Goal: Information Seeking & Learning: Learn about a topic

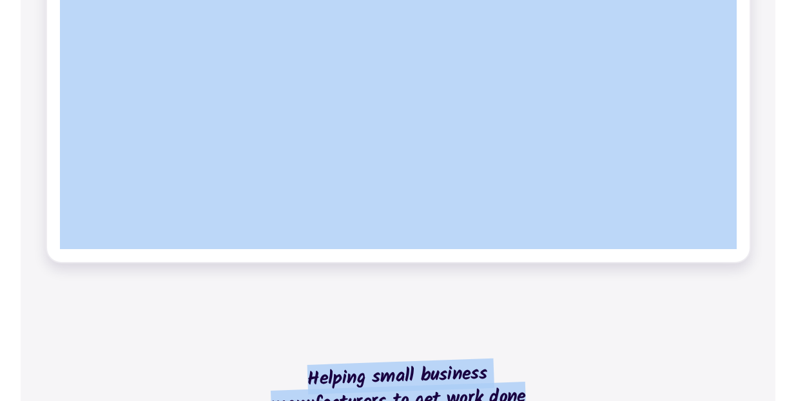
scroll to position [892, 0]
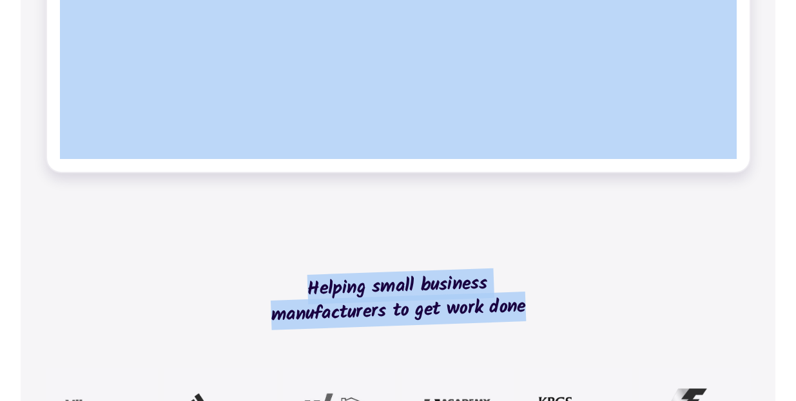
drag, startPoint x: 308, startPoint y: 142, endPoint x: 445, endPoint y: 316, distance: 221.0
copy div "No-fuss job management Modernise your workshop Online tools for fabricators to …"
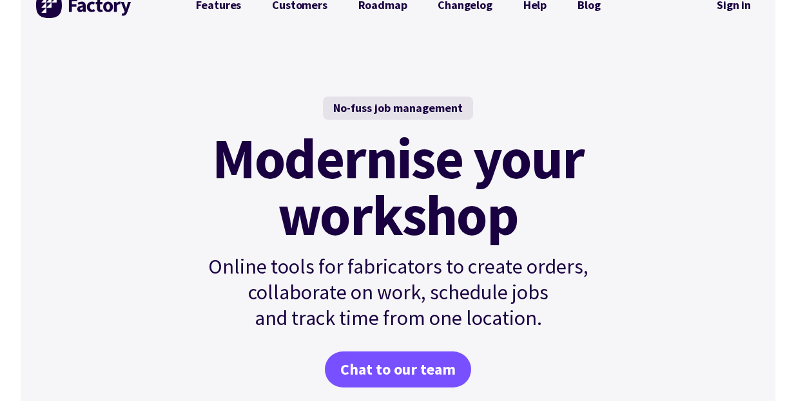
scroll to position [34, 0]
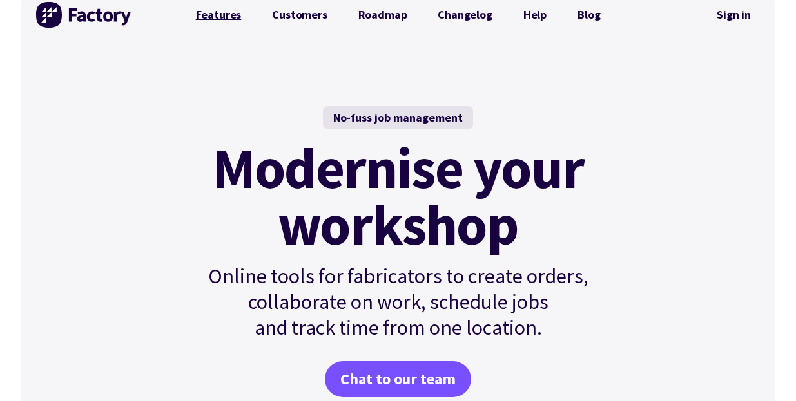
click at [229, 19] on link "Features" at bounding box center [218, 15] width 77 height 26
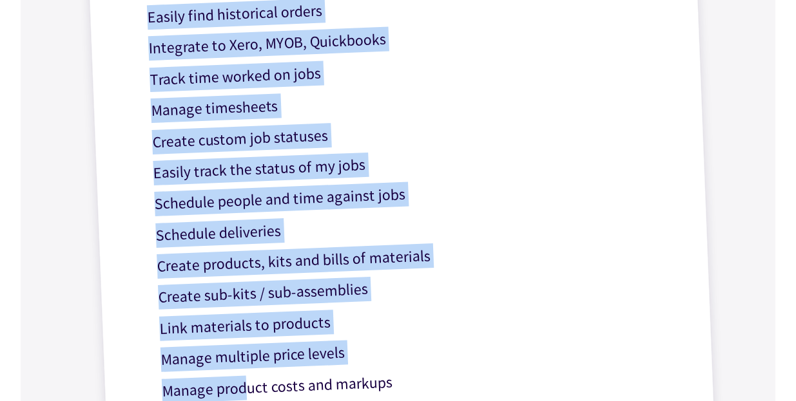
scroll to position [728, 0]
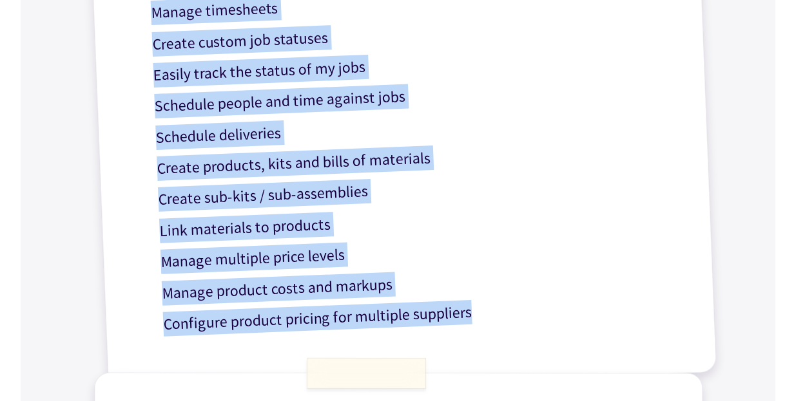
drag, startPoint x: 142, startPoint y: 66, endPoint x: 501, endPoint y: 325, distance: 443.0
click at [501, 325] on div "Can I? Yes! Generate and send quotes Create sales orders Generate and send invo…" at bounding box center [398, 19] width 636 height 755
copy div "Can I? Yes! Generate and send quotes Create sales orders Generate and send invo…"
click at [772, 154] on div "Get work done with Factory! Based on popular questions – here’s a clear list of…" at bounding box center [398, 205] width 754 height 1713
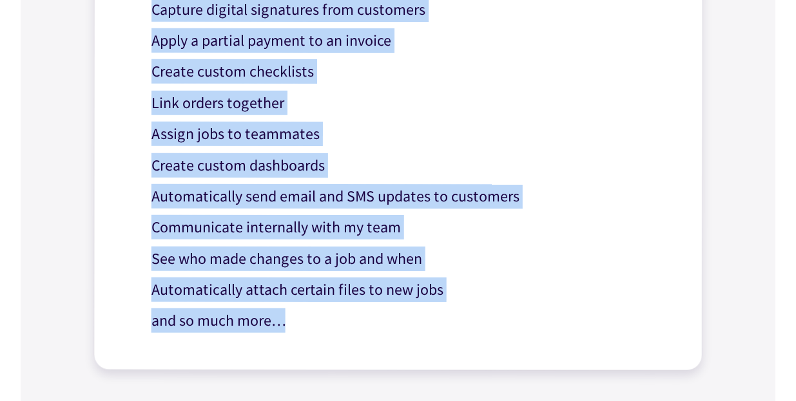
scroll to position [1337, 0]
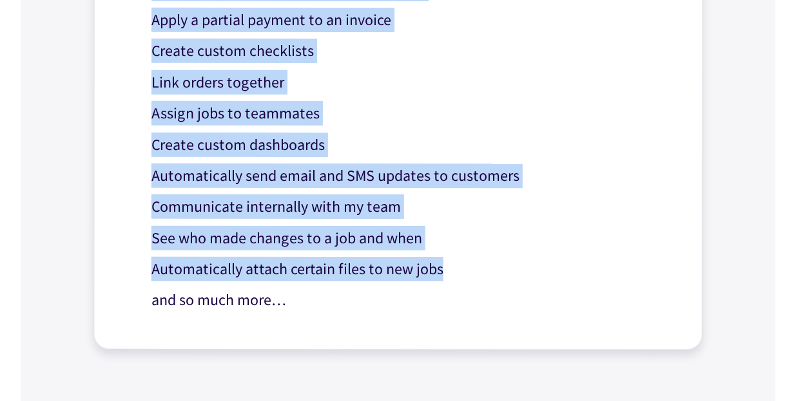
drag, startPoint x: 163, startPoint y: 157, endPoint x: 446, endPoint y: 254, distance: 299.7
click at [446, 254] on div "Can I? Yes! Automatically track stock levels Store notes, documents, photos, dr…" at bounding box center [397, 57] width 609 height 587
copy div "Automatically track stock levels Store notes, documents, photos, drawings again…"
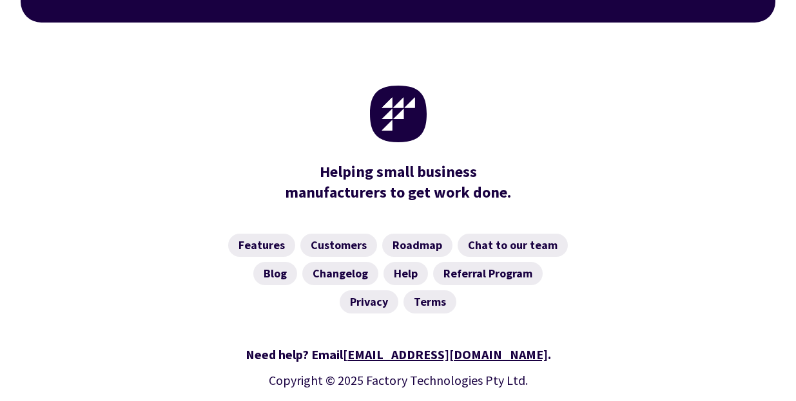
scroll to position [2192, 0]
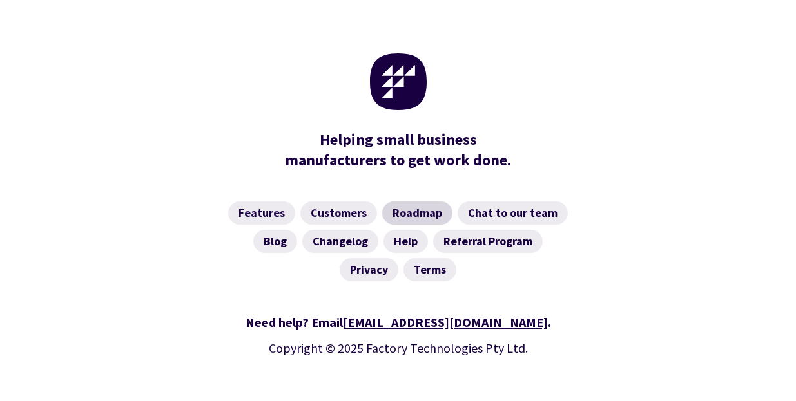
click at [414, 202] on link "Roadmap" at bounding box center [417, 213] width 70 height 23
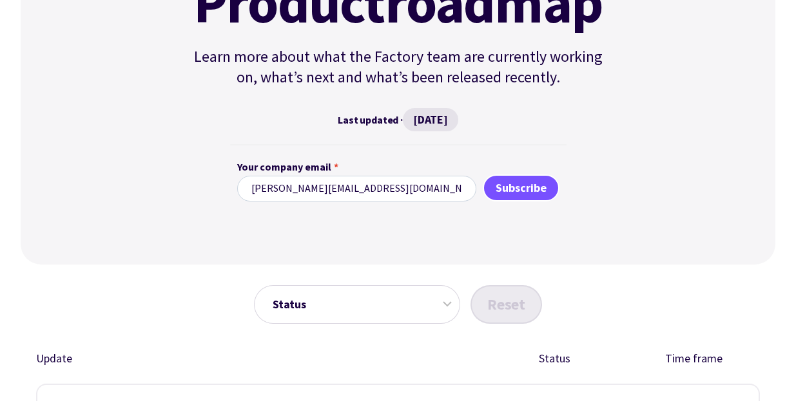
scroll to position [129, 0]
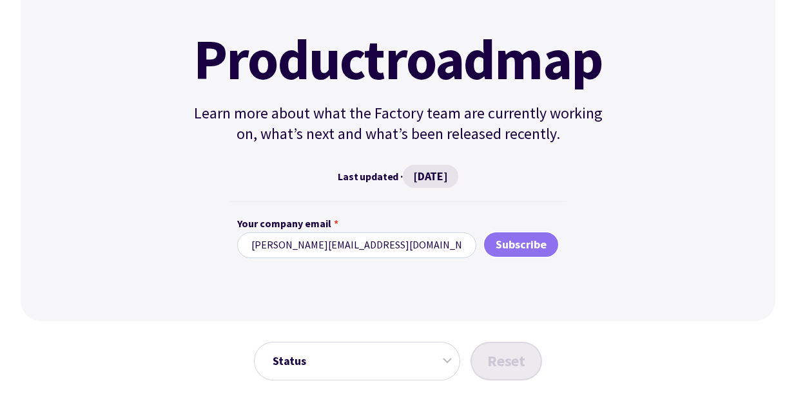
click at [510, 244] on input "Subscribe" at bounding box center [521, 244] width 77 height 27
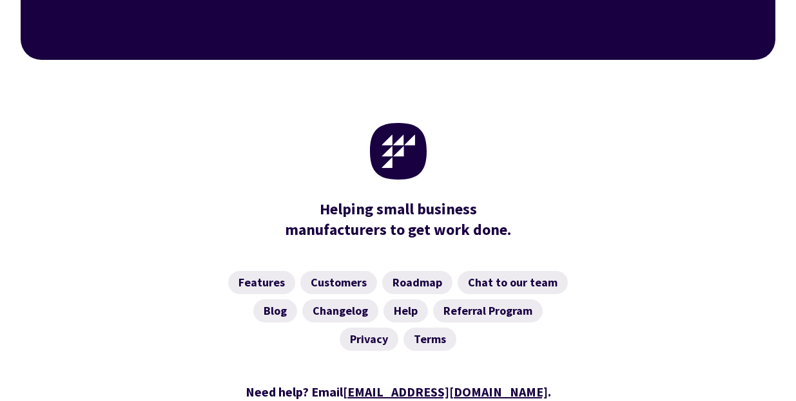
scroll to position [2899, 0]
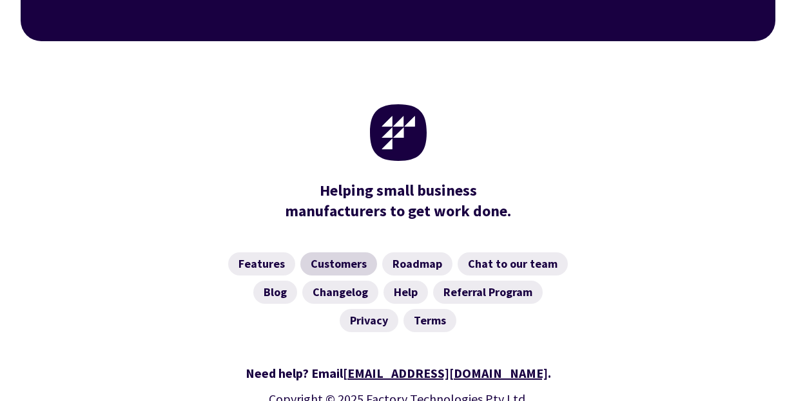
click at [334, 253] on link "Customers" at bounding box center [338, 264] width 77 height 23
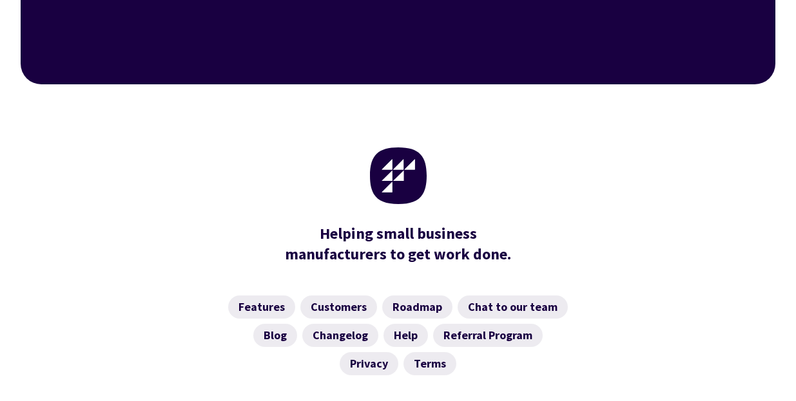
scroll to position [2027, 0]
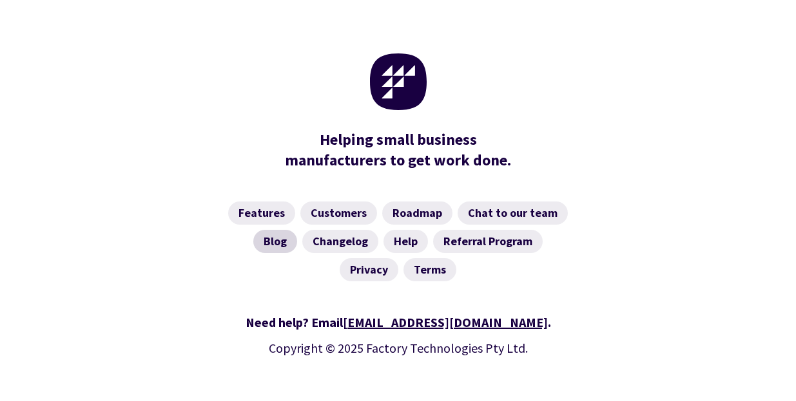
click at [285, 230] on link "Blog" at bounding box center [275, 241] width 44 height 23
